Goal: Task Accomplishment & Management: Manage account settings

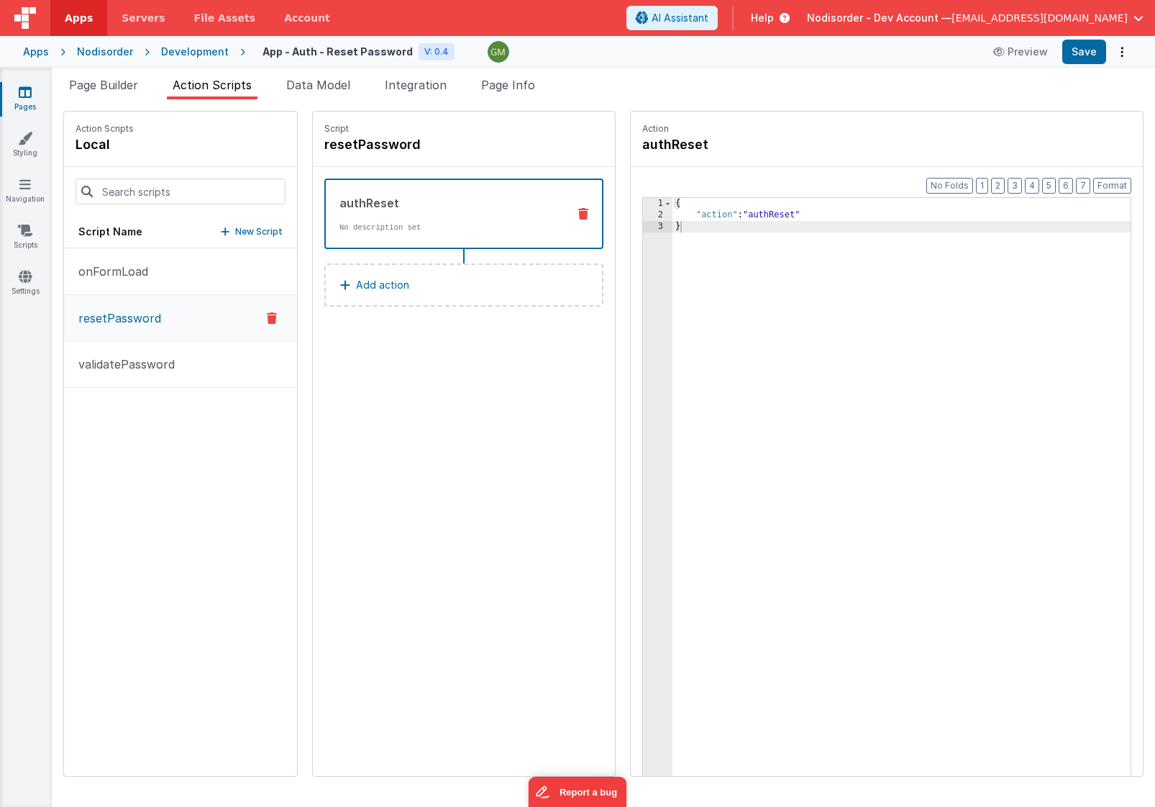
click at [204, 53] on div "Development" at bounding box center [195, 52] width 68 height 14
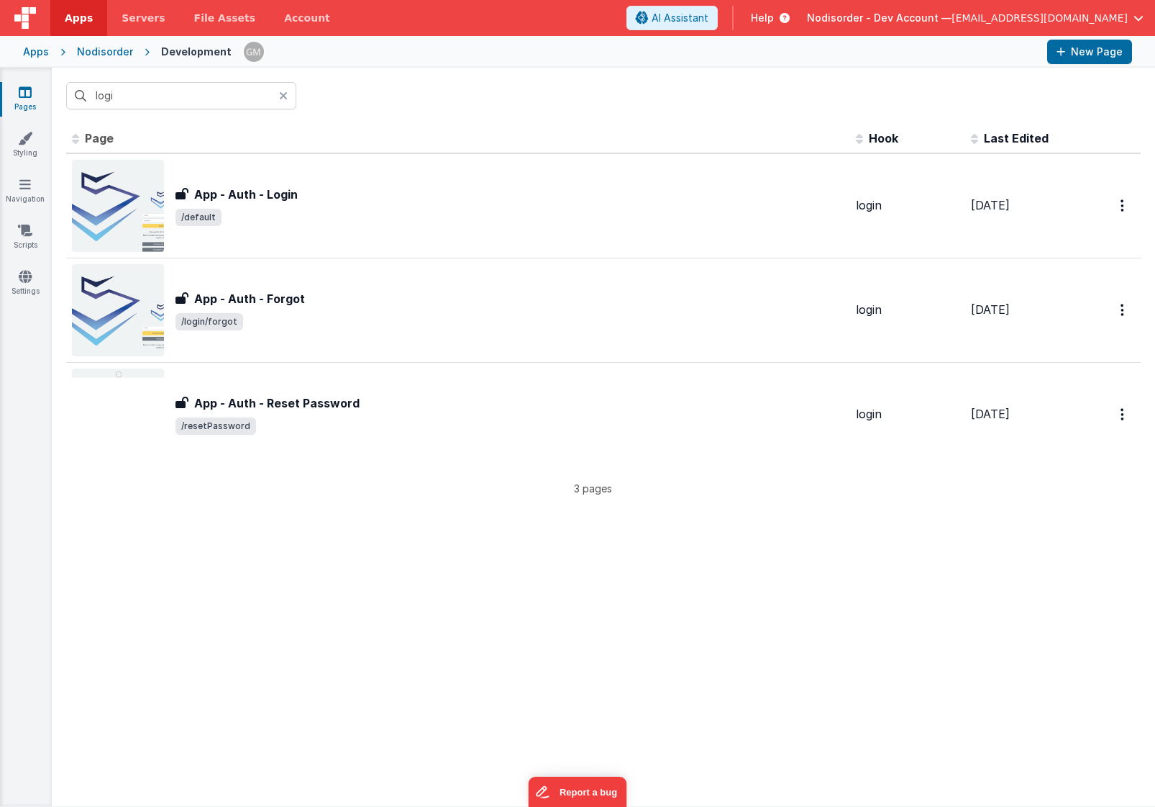
click at [282, 95] on icon at bounding box center [283, 96] width 9 height 12
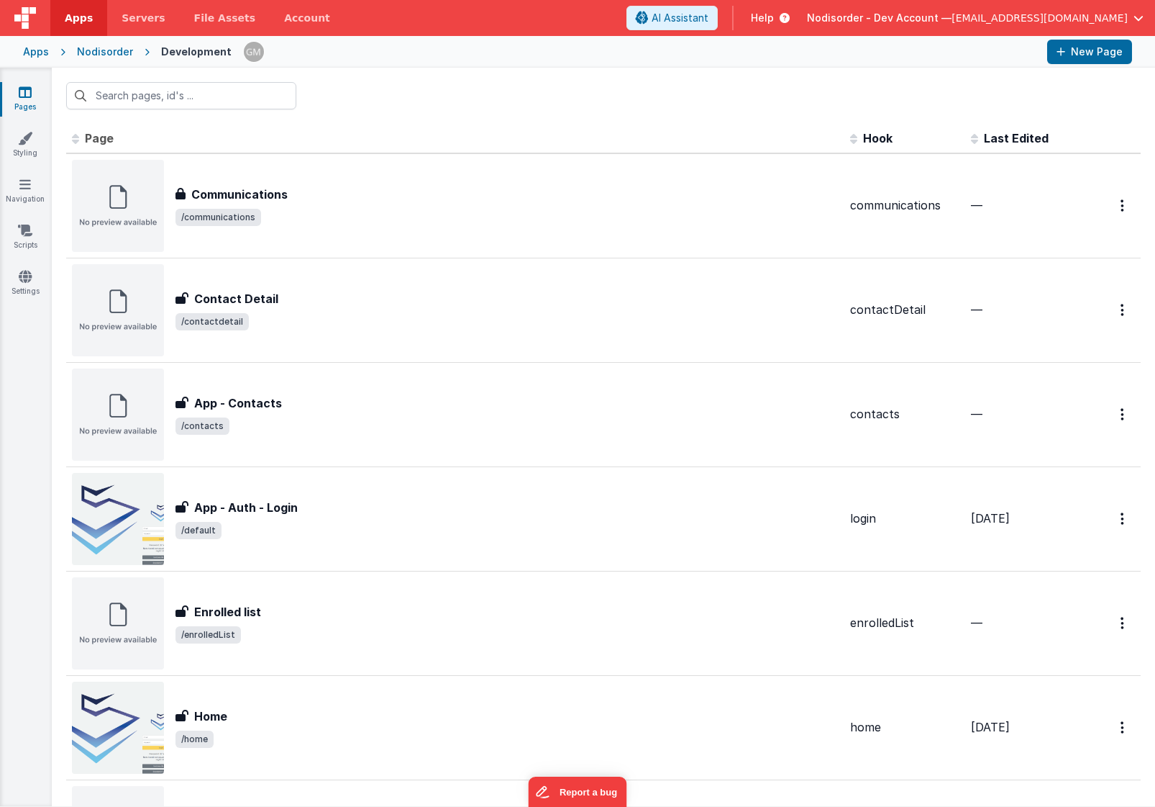
click at [108, 52] on div "Nodisorder" at bounding box center [105, 52] width 56 height 14
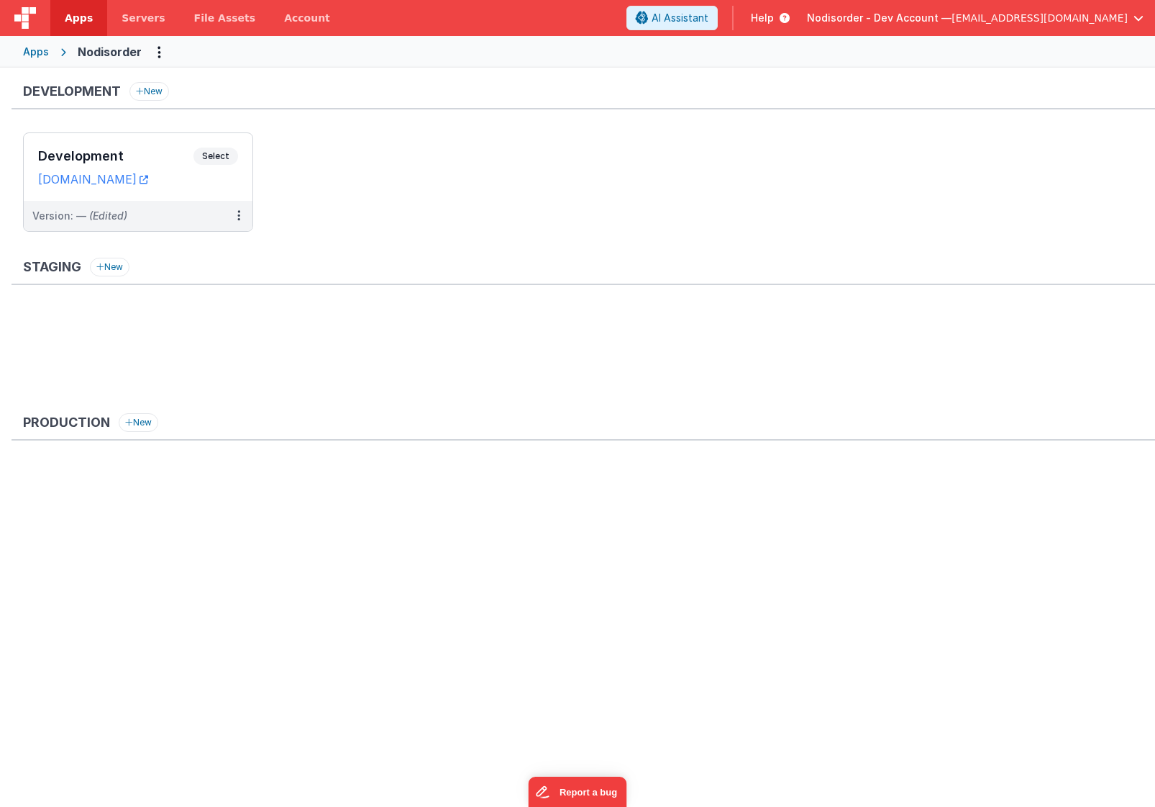
drag, startPoint x: 212, startPoint y: 181, endPoint x: 99, endPoint y: 57, distance: 167.6
click at [101, 56] on div "Apps Servers File Assets Account Some FUTURE Slot AI Assistant Help Nodisorder …" at bounding box center [577, 403] width 1155 height 807
click at [27, 55] on div "Apps" at bounding box center [36, 52] width 26 height 14
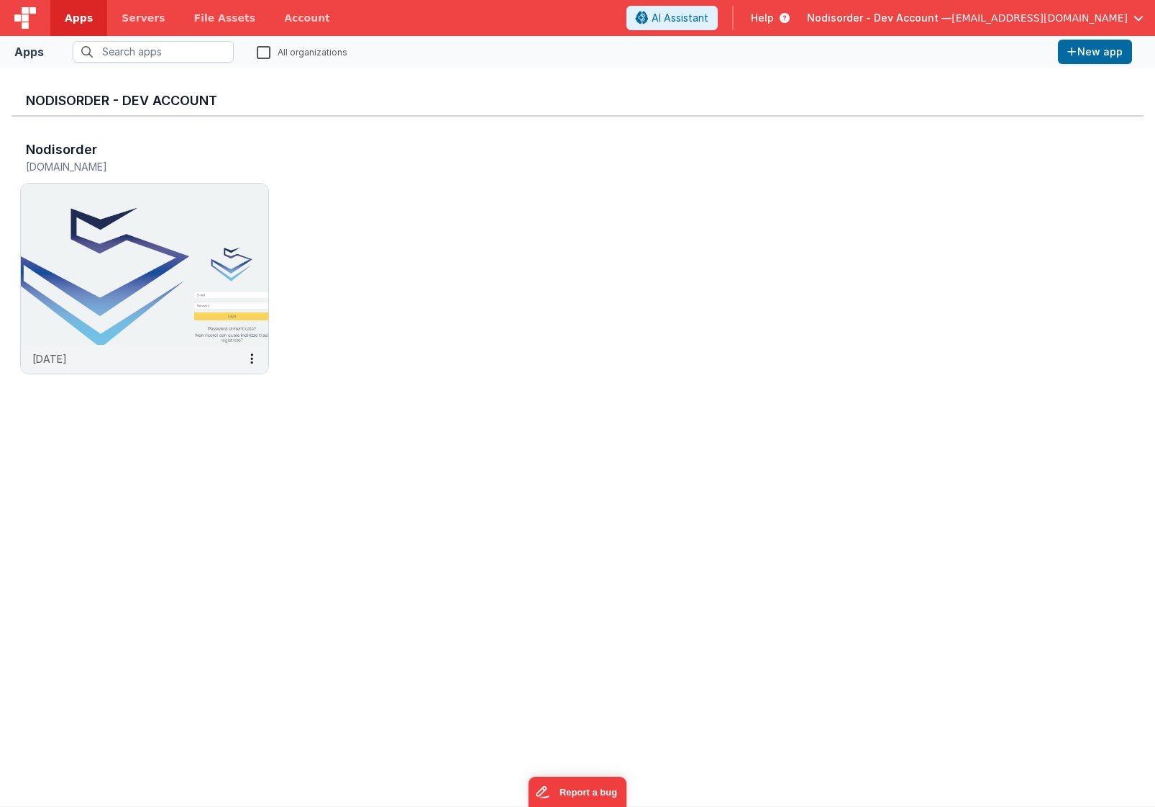
click at [952, 19] on span "Nodisorder - Dev Account —" at bounding box center [879, 18] width 145 height 14
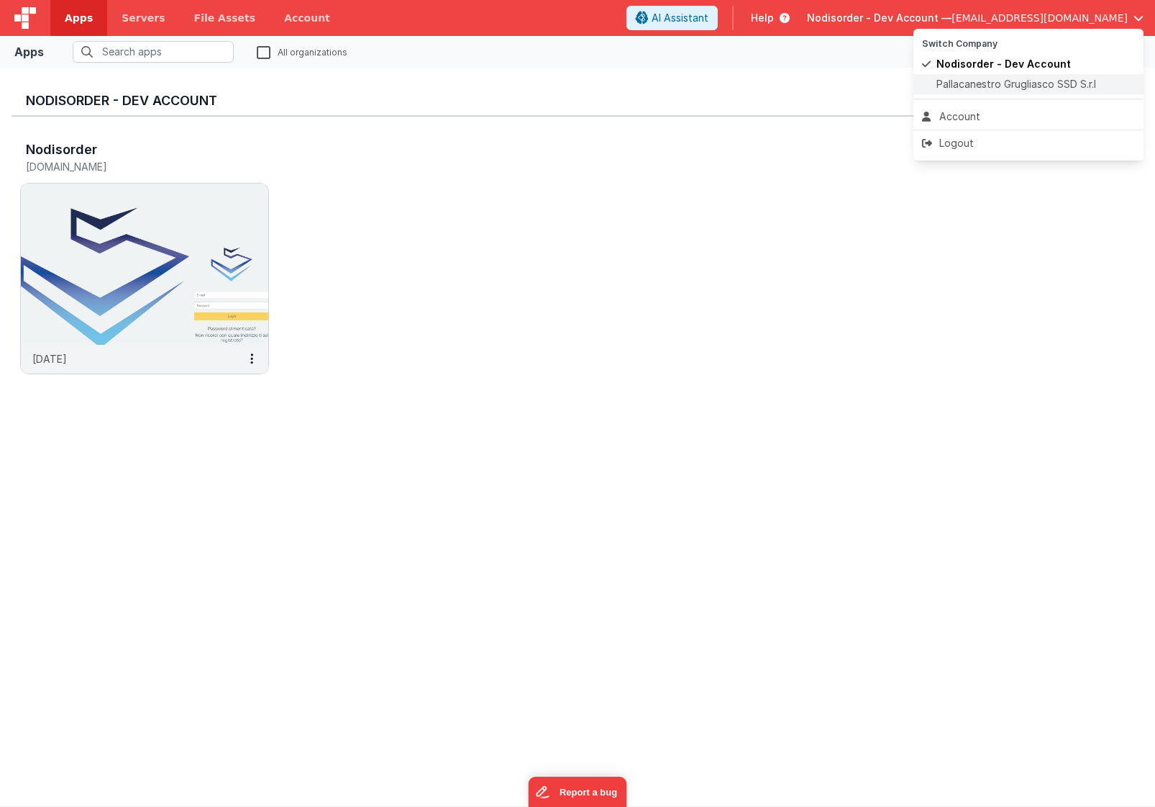
click at [968, 84] on span "Pallacanestro Grugliasco SSD S.r.l" at bounding box center [1017, 84] width 160 height 14
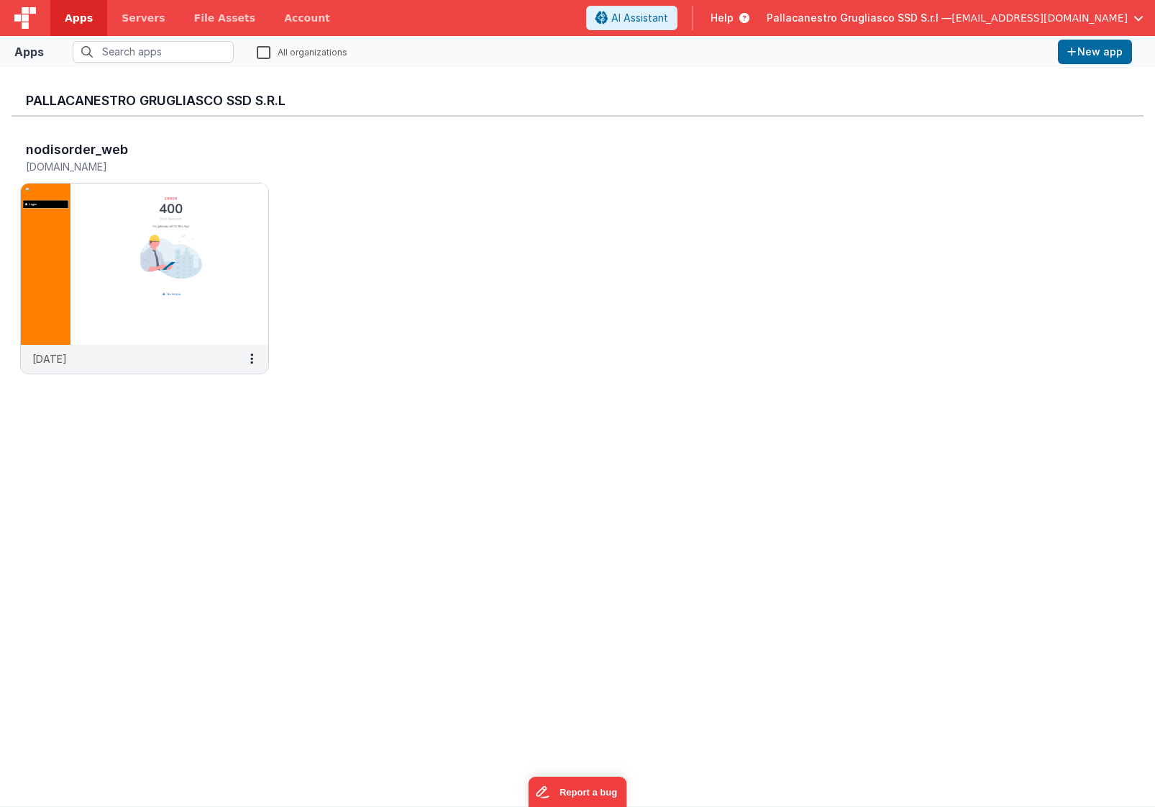
click at [952, 19] on span "Pallacanestro Grugliasco SSD S.r.l —" at bounding box center [859, 18] width 185 height 14
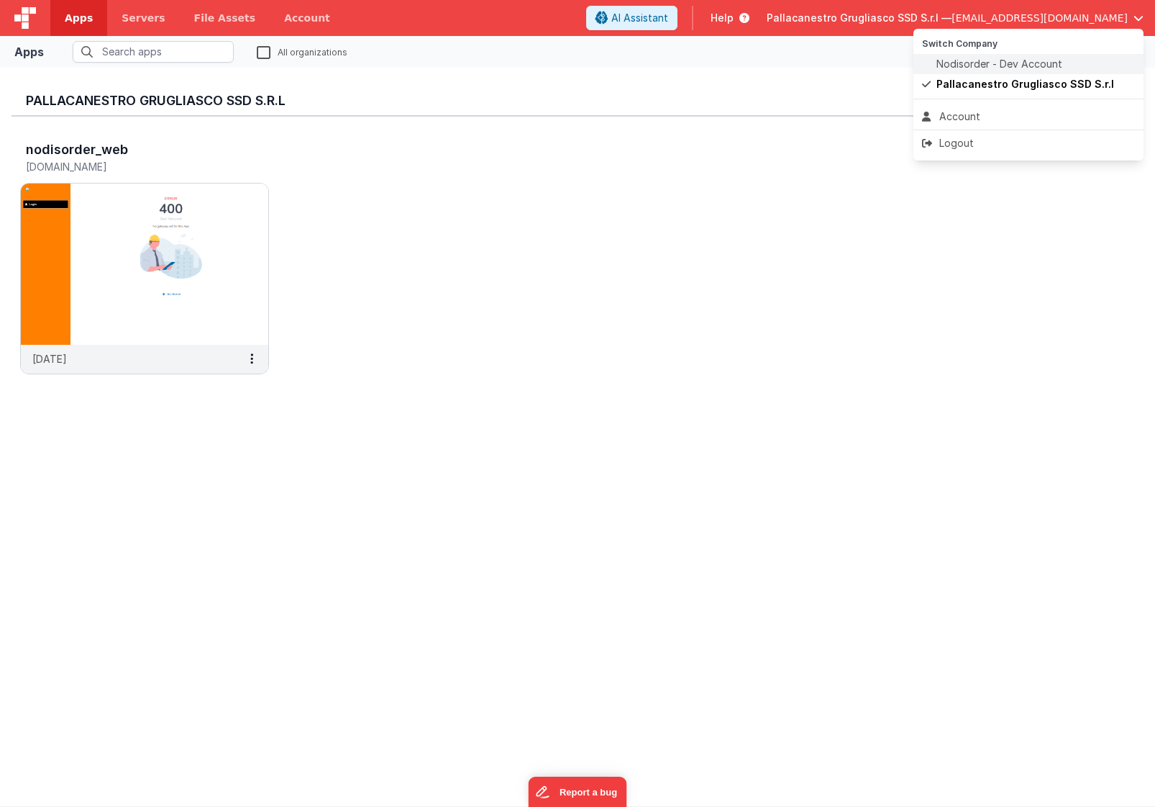
click at [983, 62] on span "Nodisorder - Dev Account" at bounding box center [1000, 64] width 126 height 14
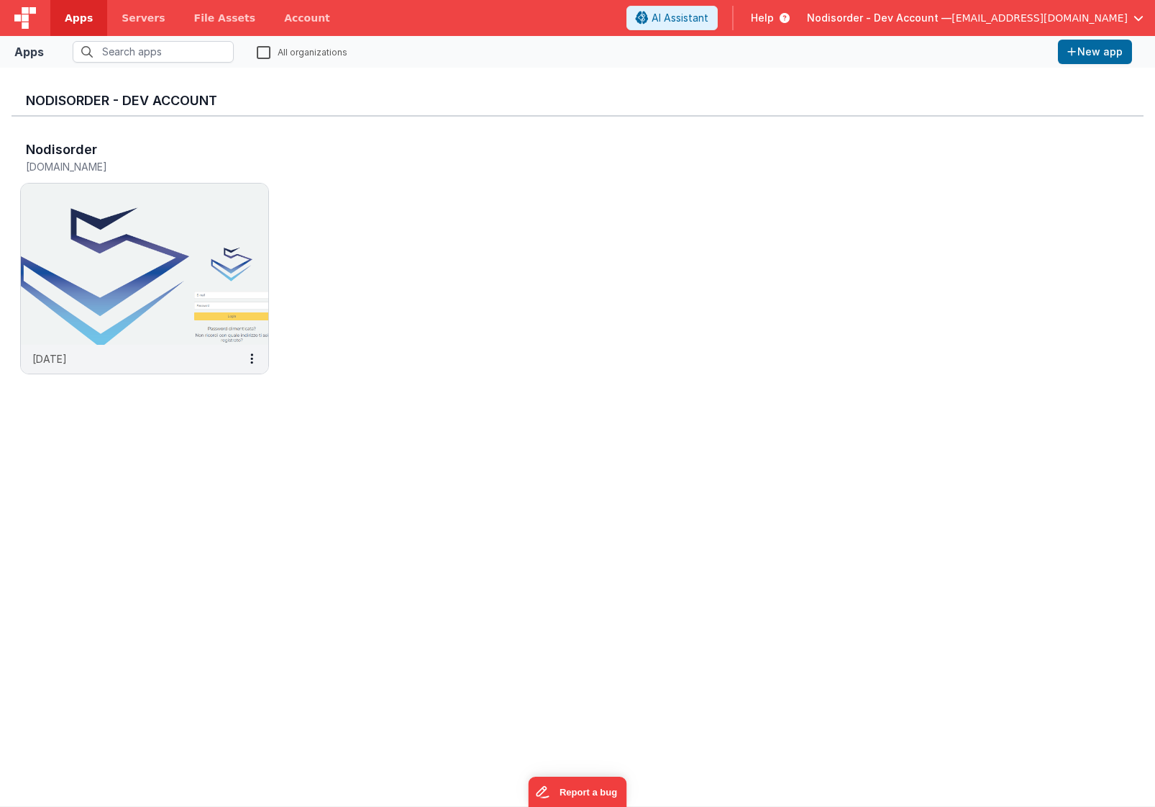
click at [1107, 20] on span "[EMAIL_ADDRESS][DOMAIN_NAME]" at bounding box center [1040, 18] width 176 height 14
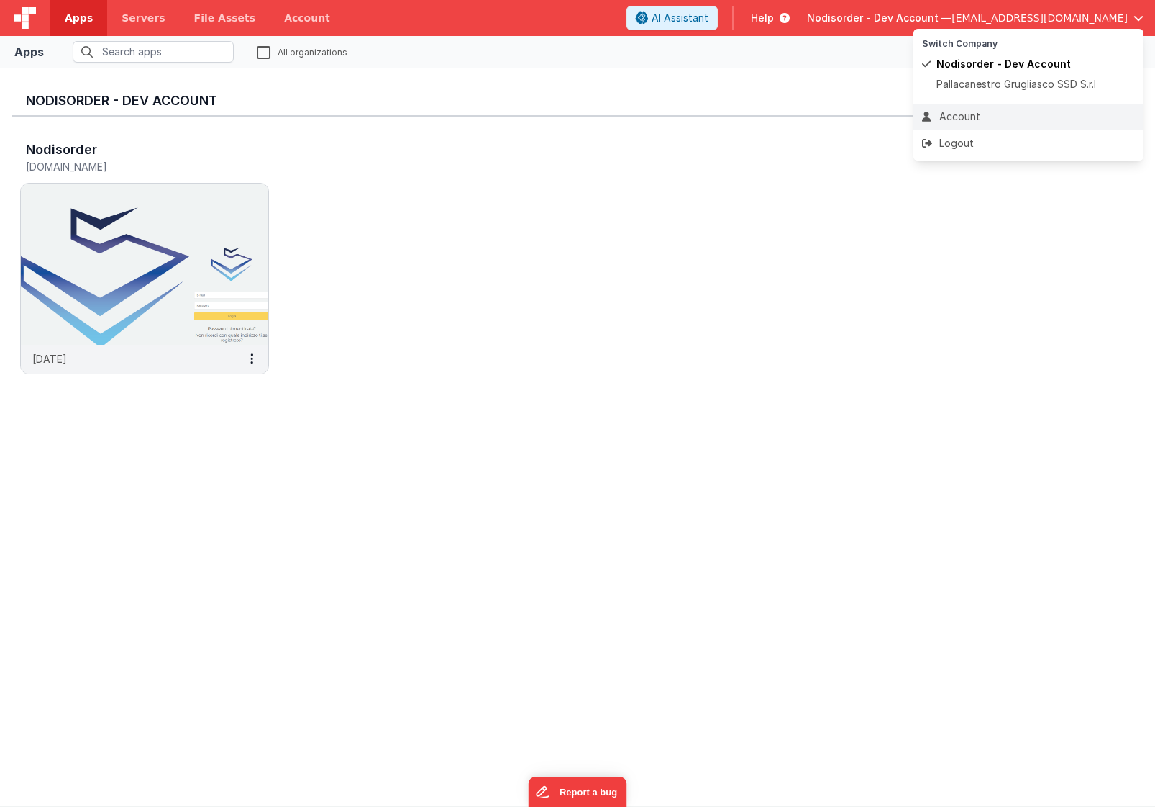
click at [1024, 117] on div "Account" at bounding box center [1028, 116] width 213 height 14
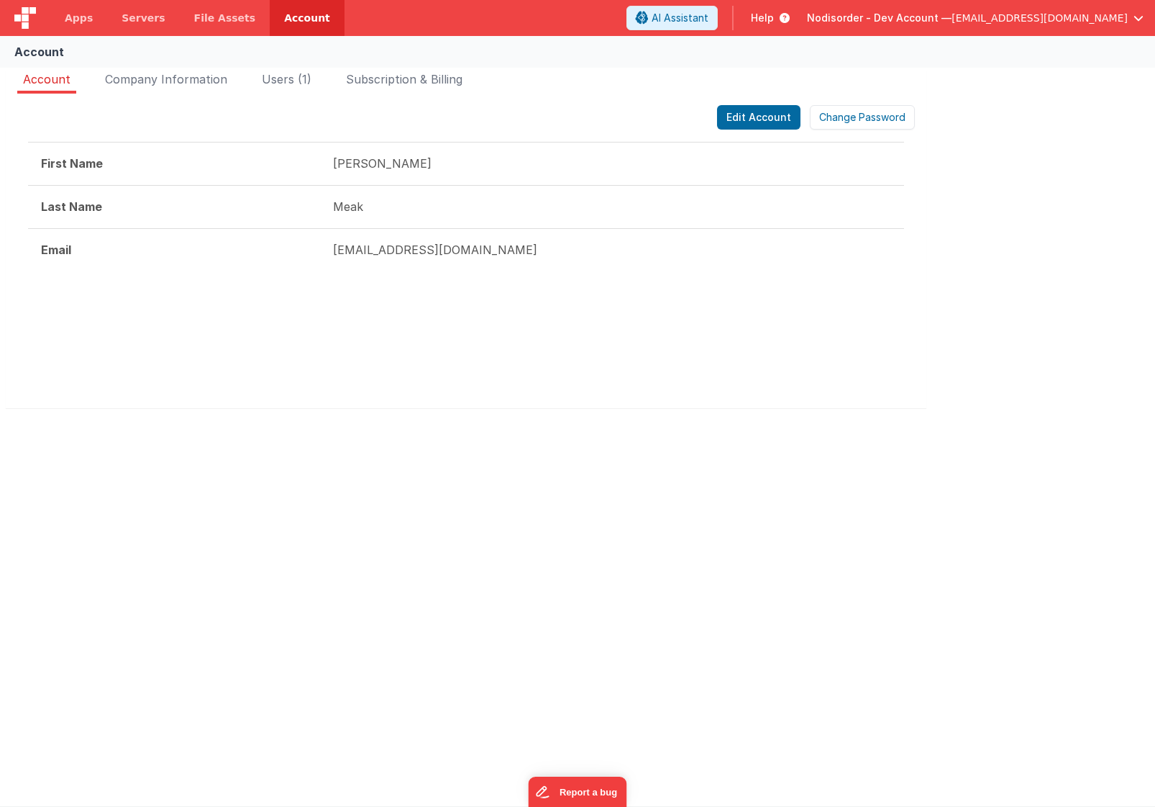
click at [1083, 24] on span "[EMAIL_ADDRESS][DOMAIN_NAME]" at bounding box center [1040, 18] width 176 height 14
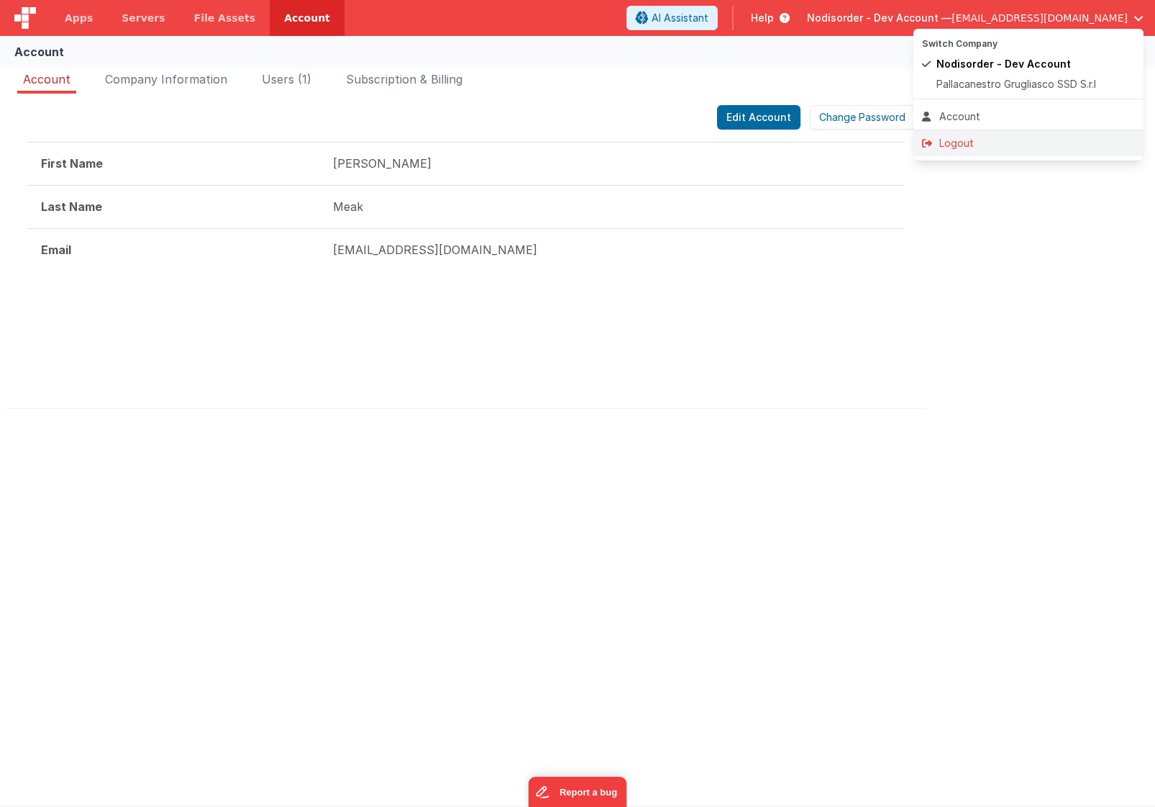
click at [993, 140] on div "Logout" at bounding box center [1028, 143] width 213 height 14
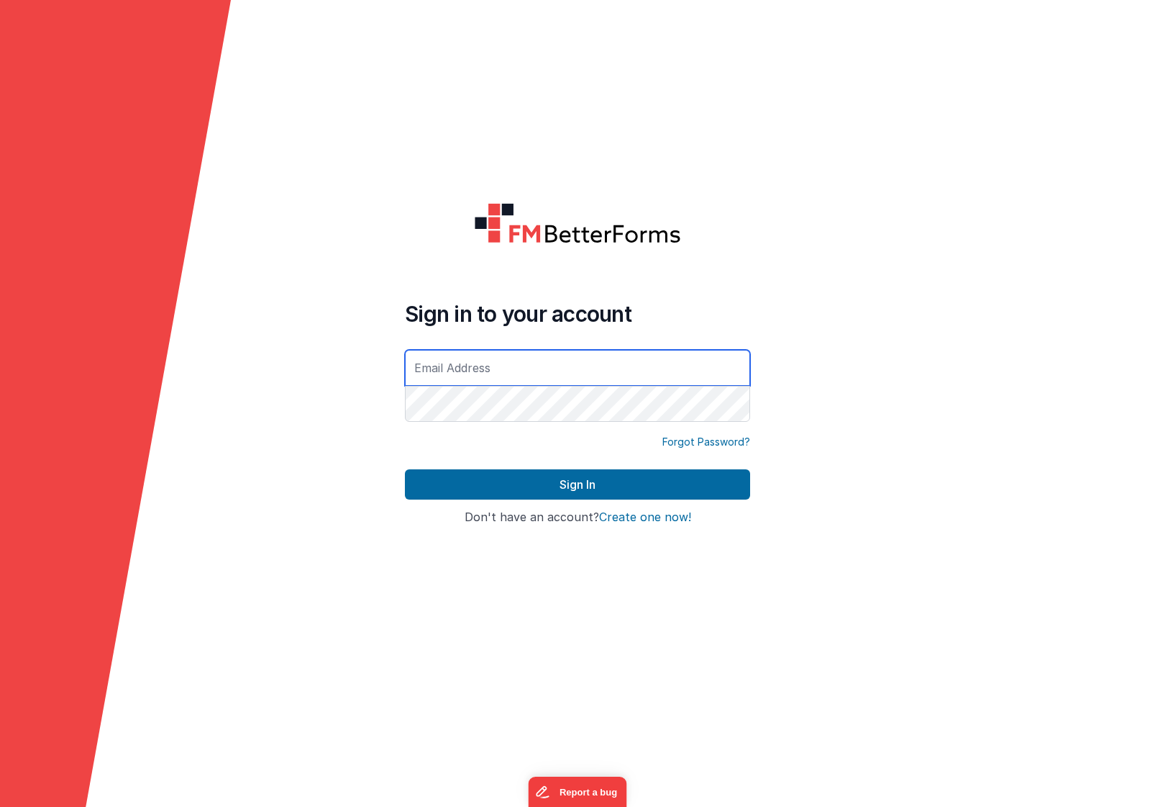
type input "[EMAIL_ADDRESS][DOMAIN_NAME]"
